Goal: Navigation & Orientation: Find specific page/section

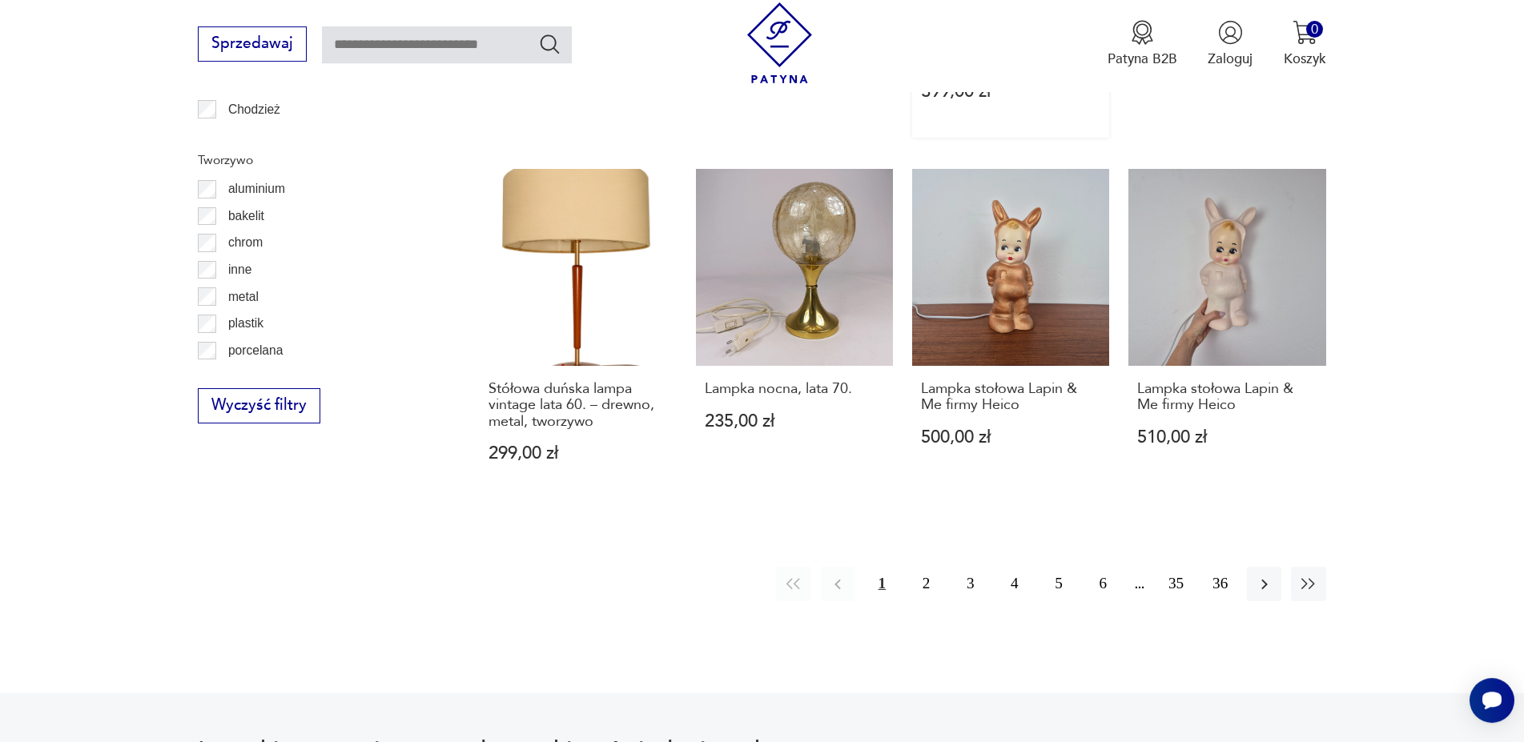
scroll to position [1767, 0]
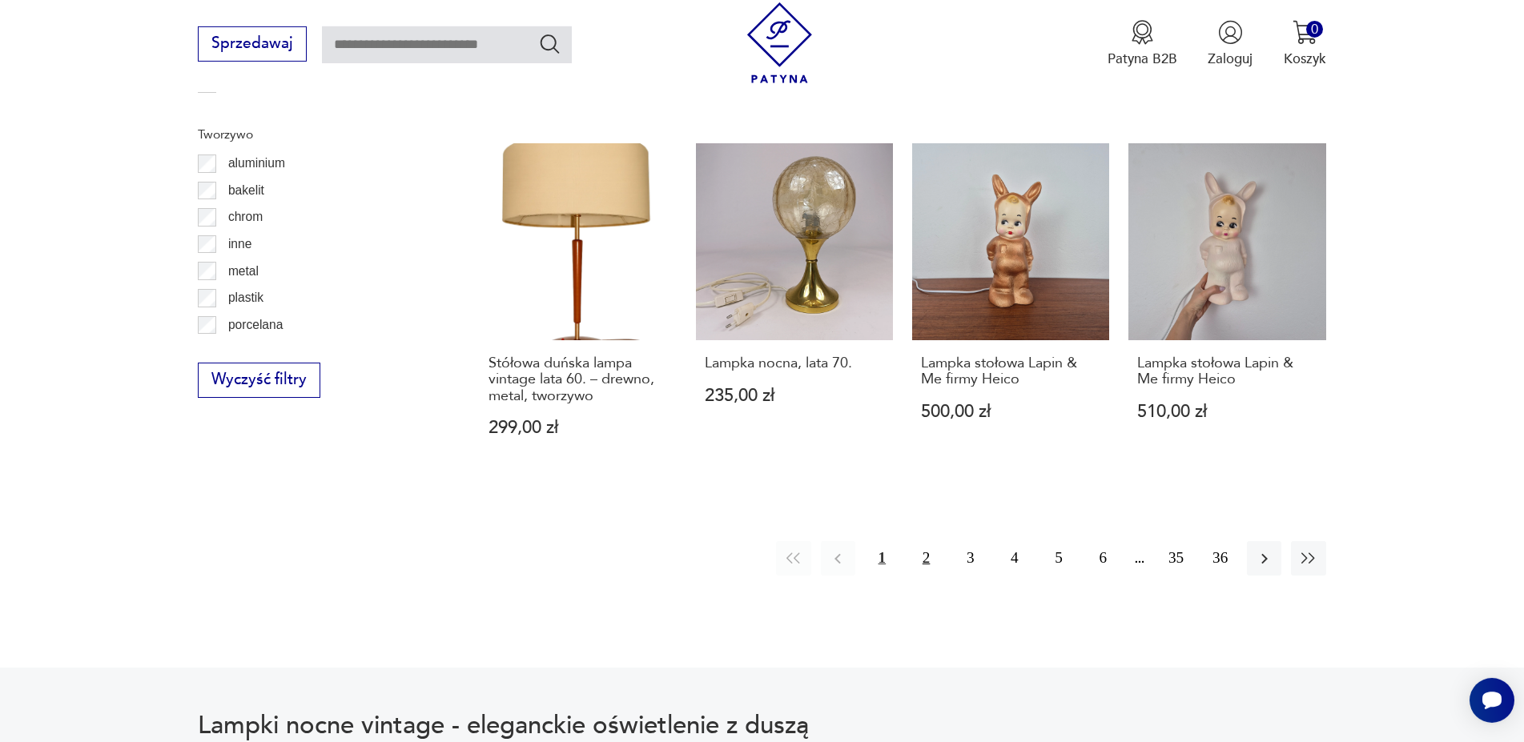
click at [926, 557] on button "2" at bounding box center [926, 558] width 34 height 34
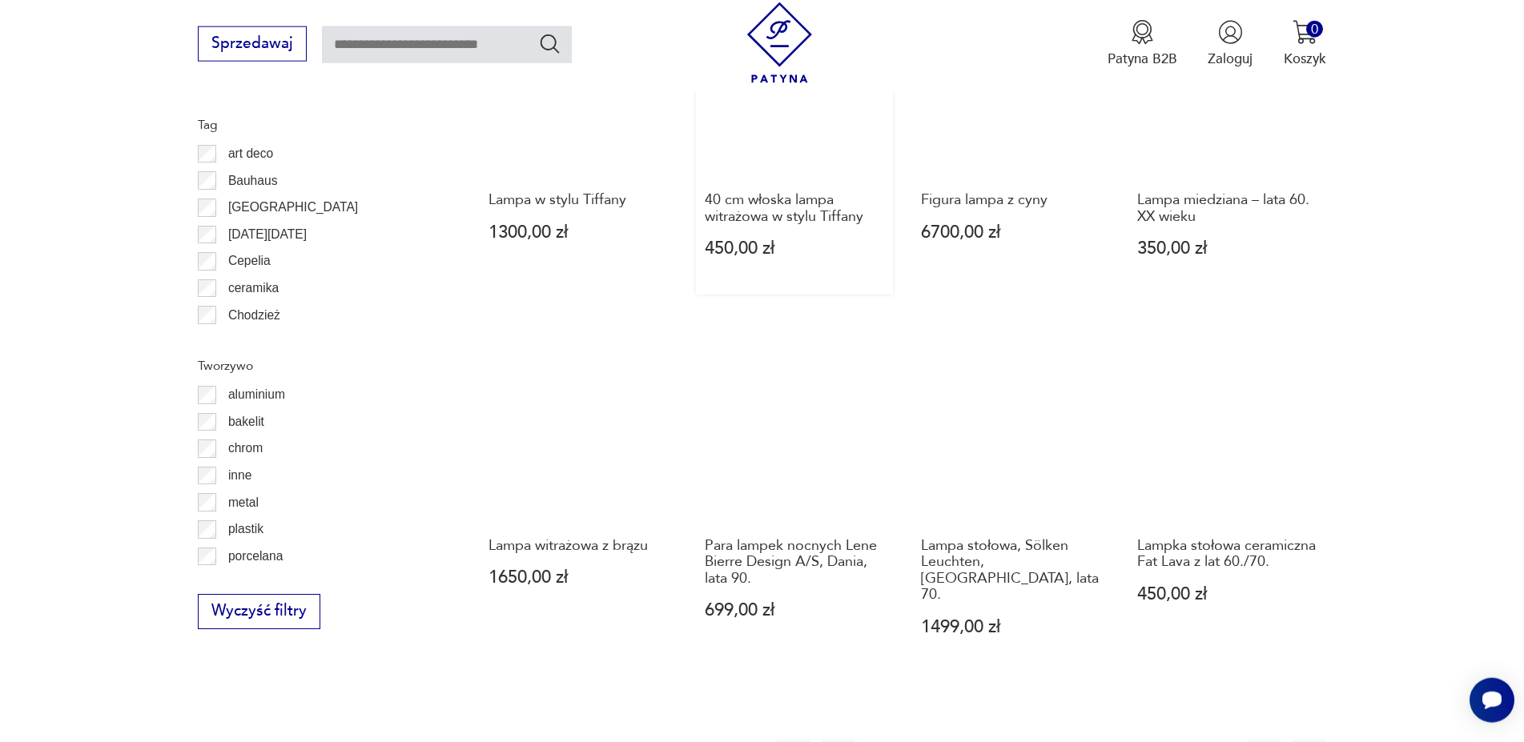
scroll to position [1620, 0]
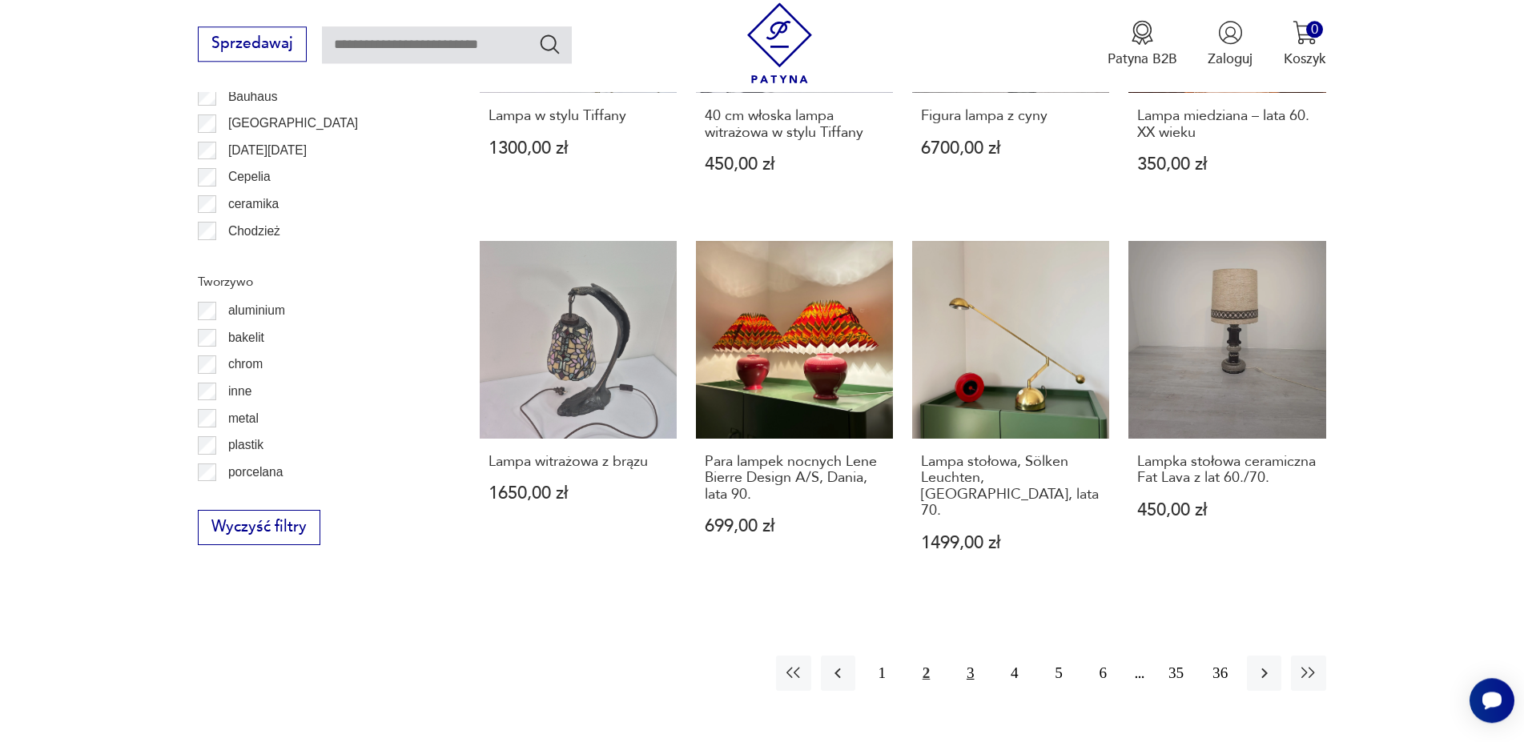
click at [970, 656] on button "3" at bounding box center [970, 673] width 34 height 34
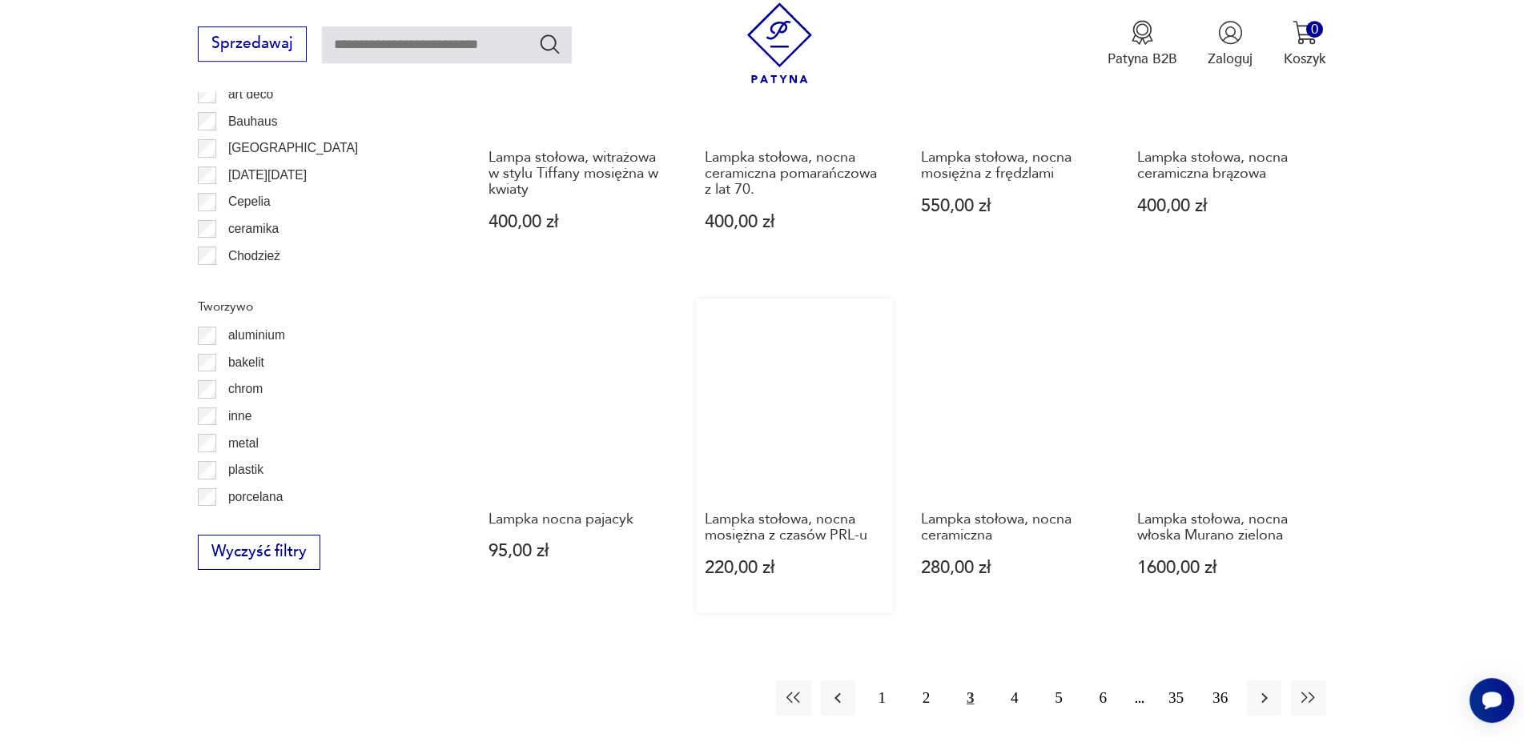
scroll to position [1783, 0]
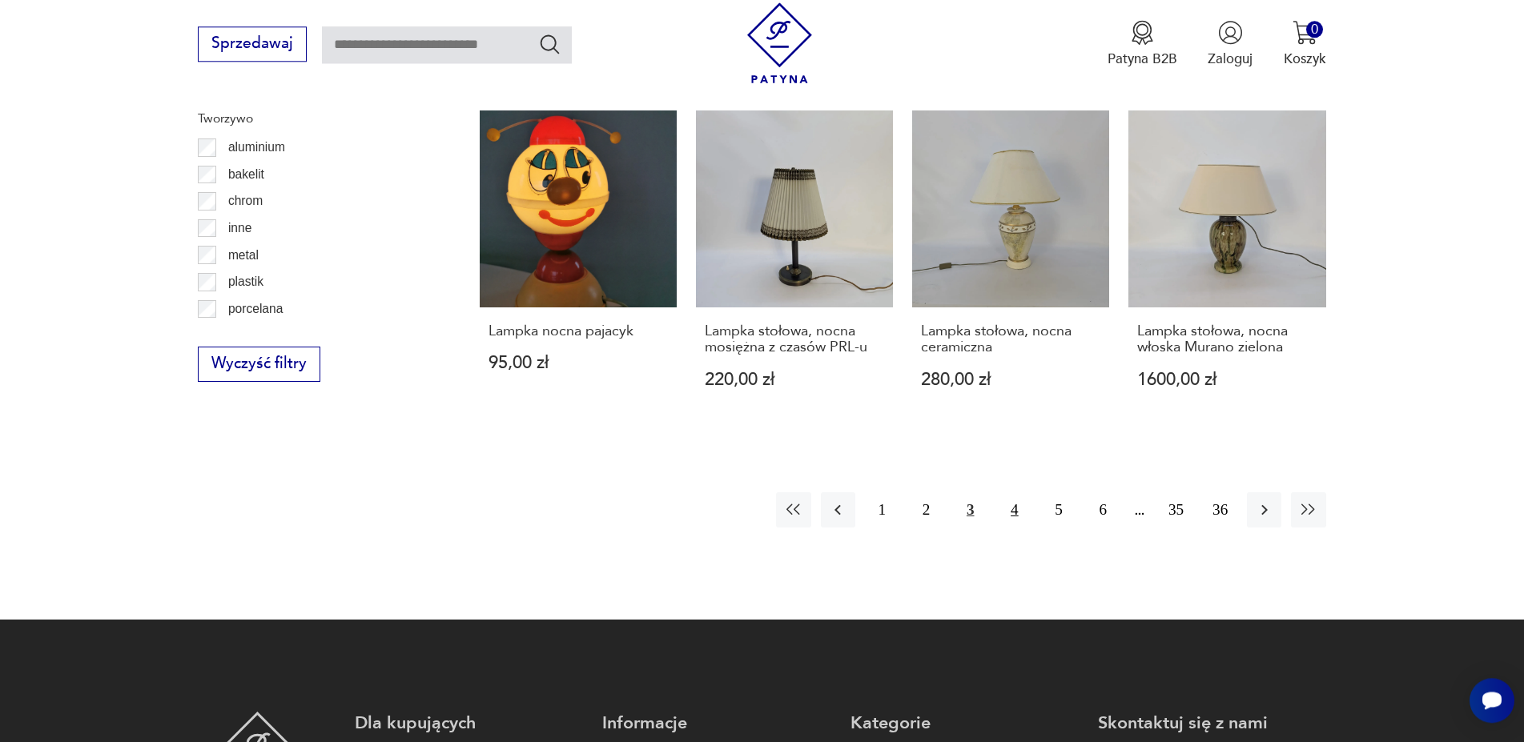
click at [1011, 492] on button "4" at bounding box center [1014, 509] width 34 height 34
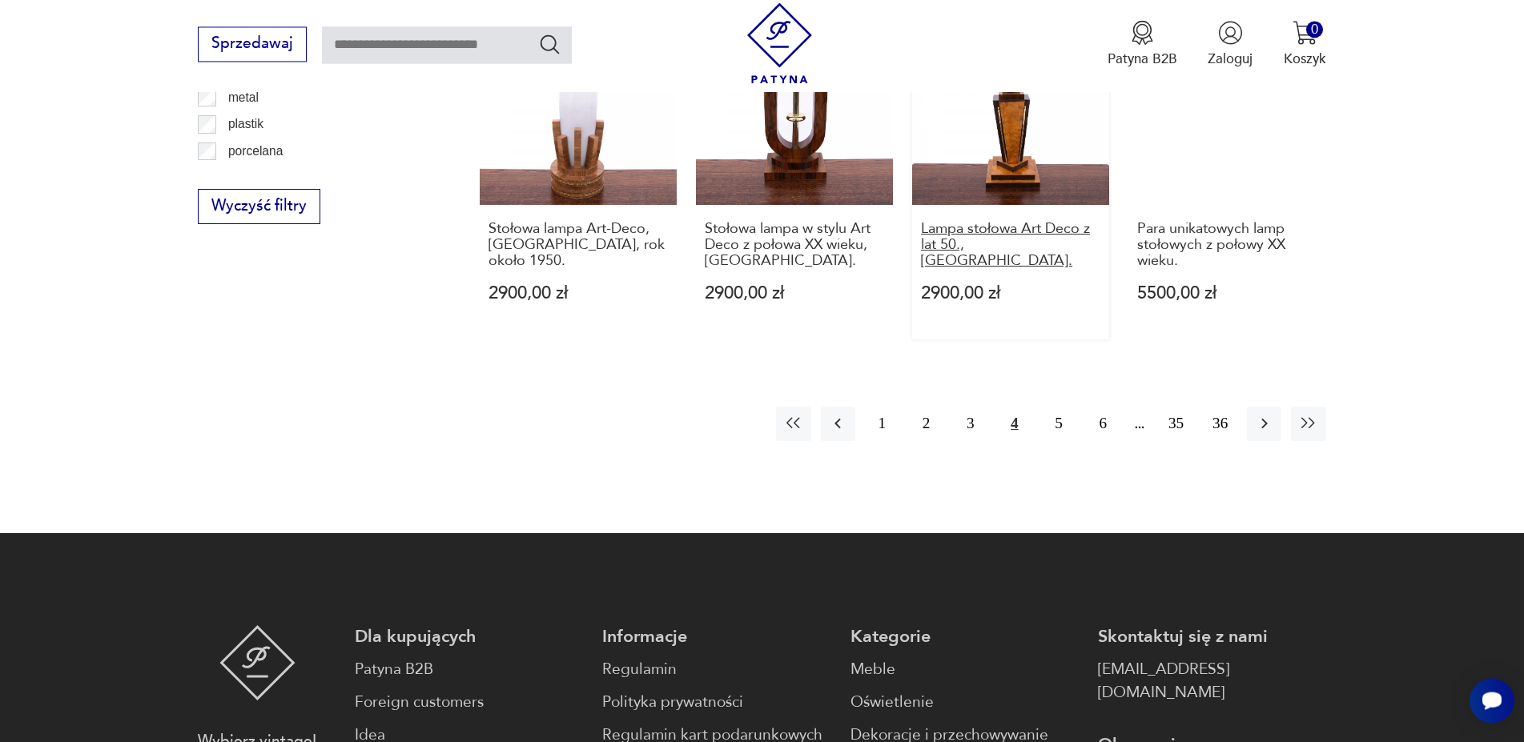
scroll to position [1946, 0]
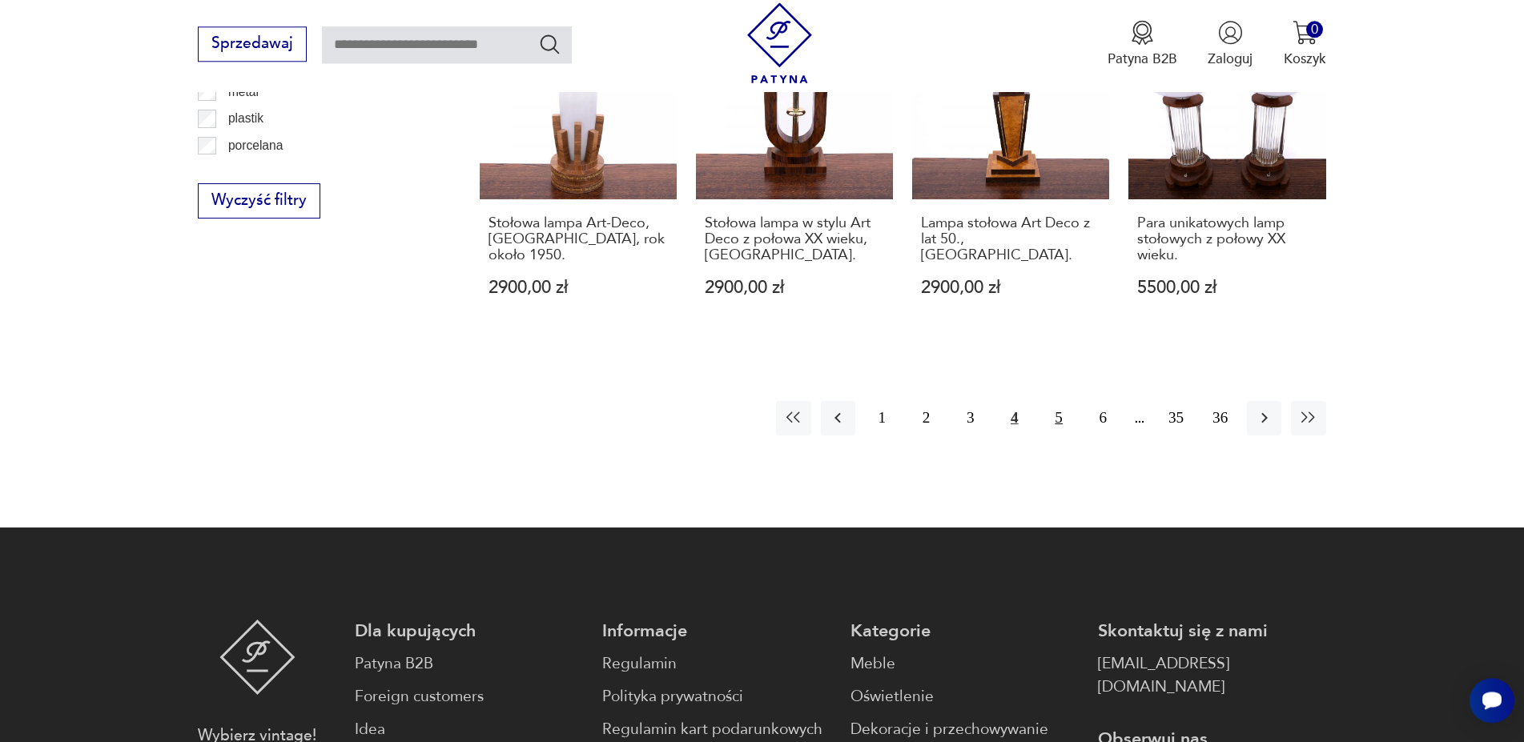
click at [1058, 401] on button "5" at bounding box center [1059, 418] width 34 height 34
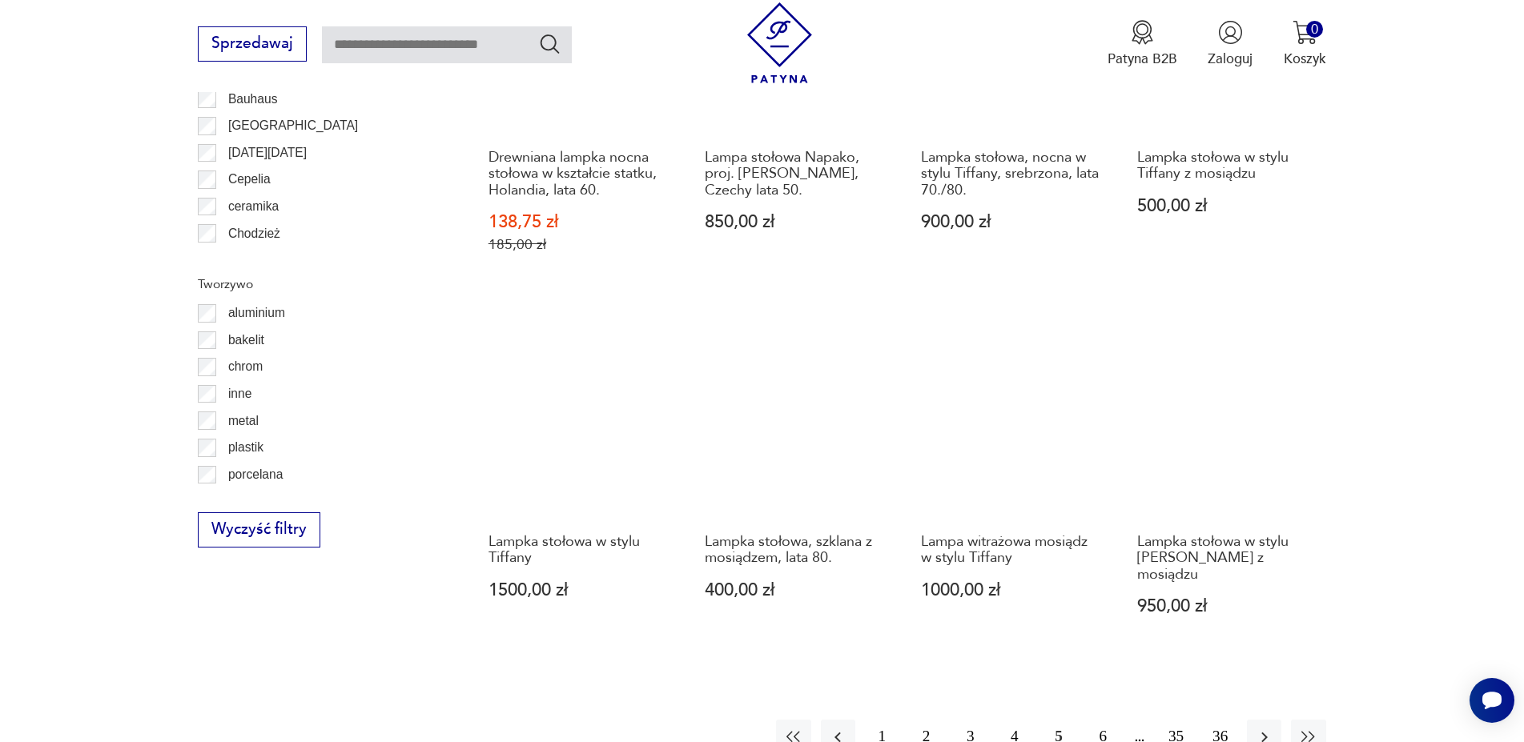
scroll to position [1701, 0]
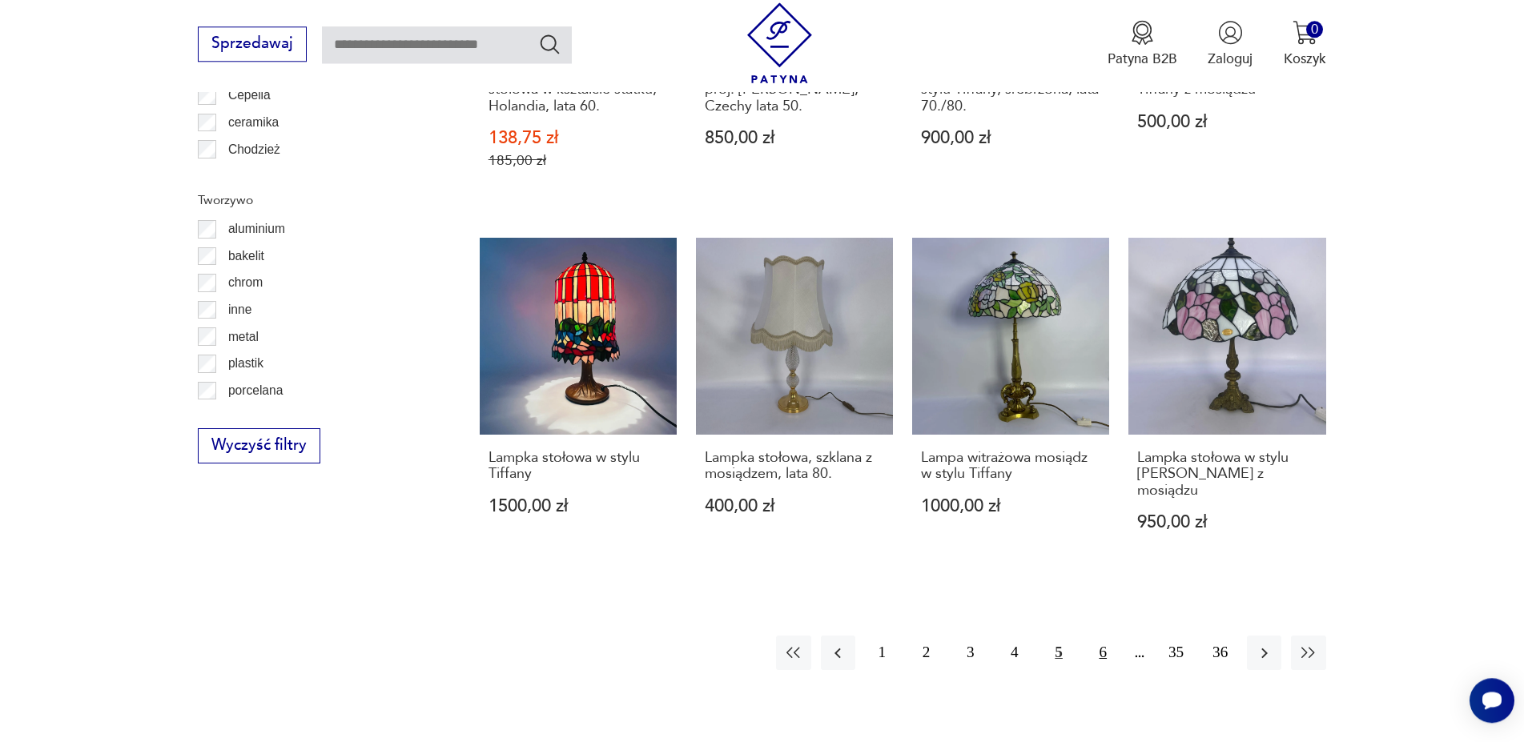
click at [1102, 636] on button "6" at bounding box center [1103, 653] width 34 height 34
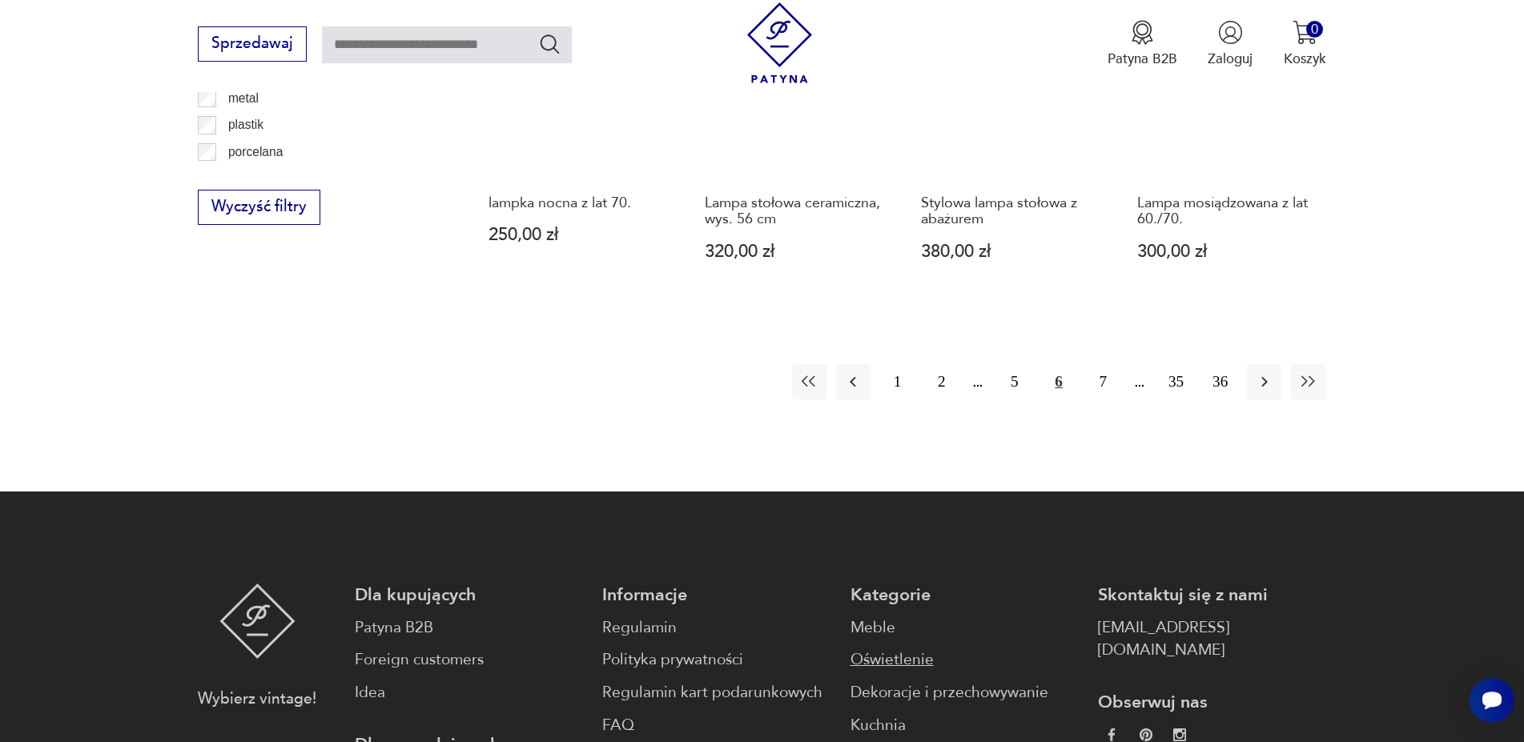
scroll to position [1946, 0]
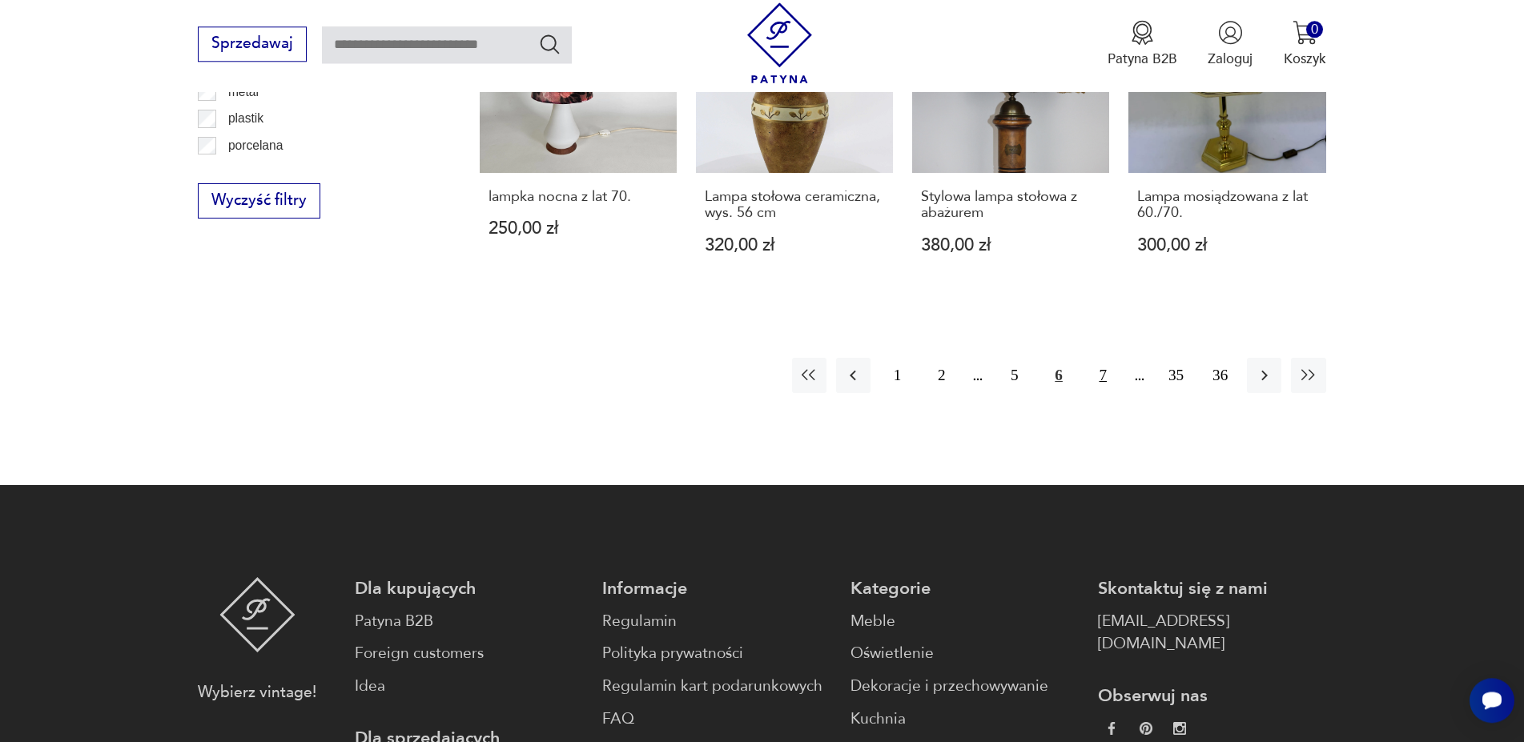
click at [1105, 358] on button "7" at bounding box center [1103, 375] width 34 height 34
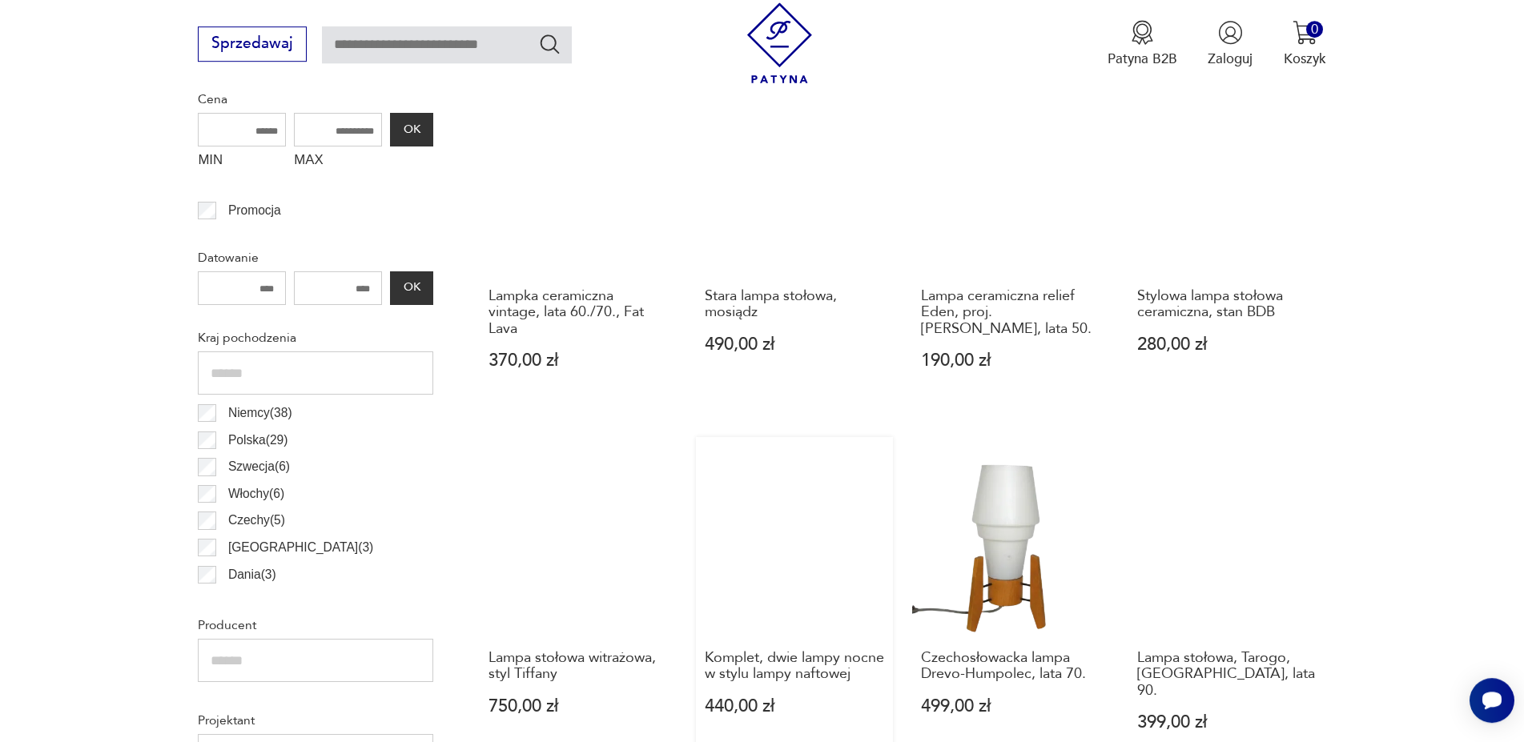
scroll to position [885, 0]
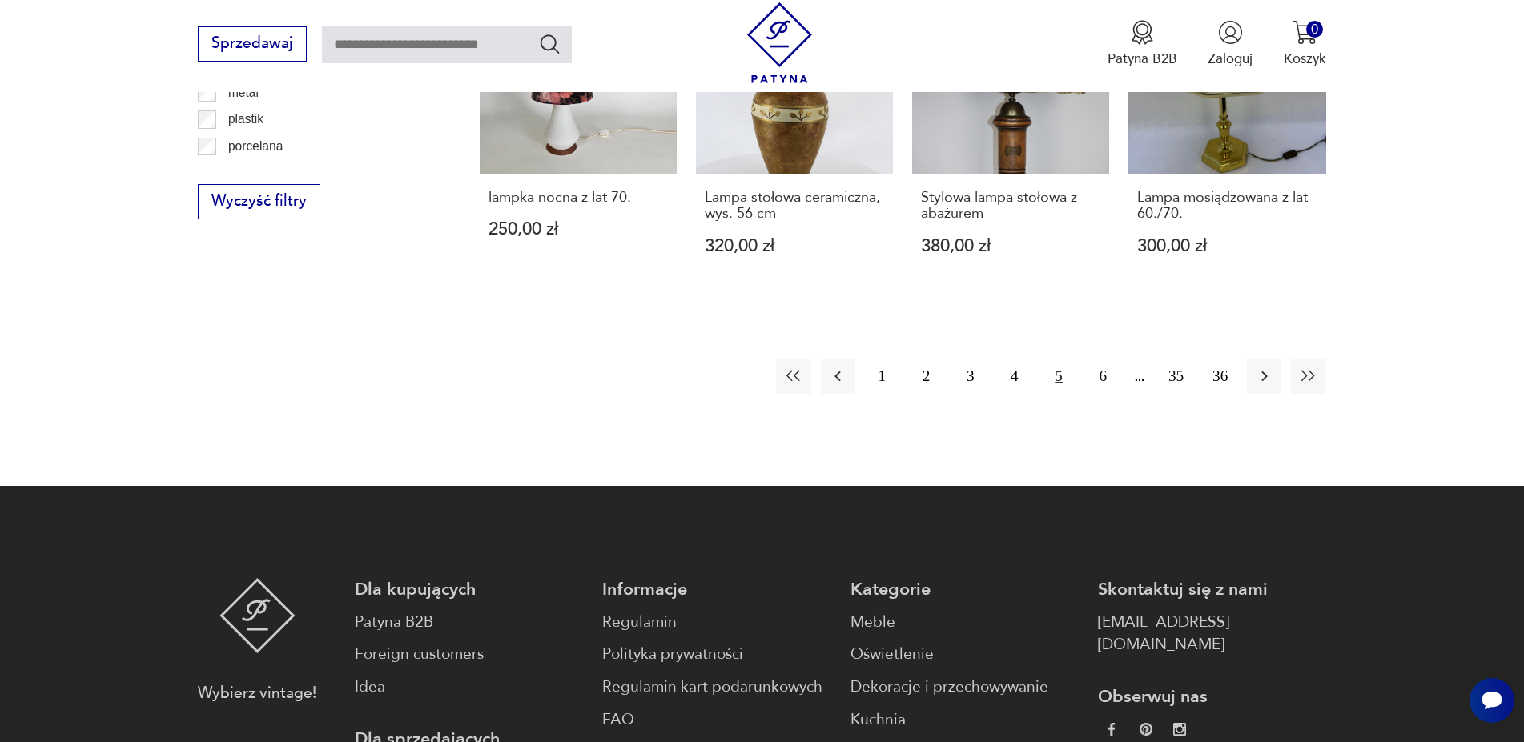
scroll to position [1701, 0]
